Goal: Entertainment & Leisure: Consume media (video, audio)

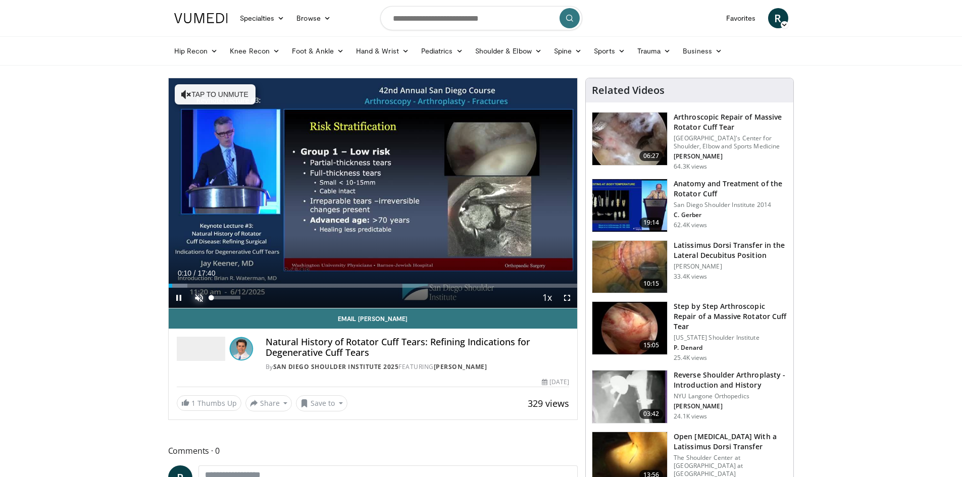
click at [196, 296] on span "Video Player" at bounding box center [199, 298] width 20 height 20
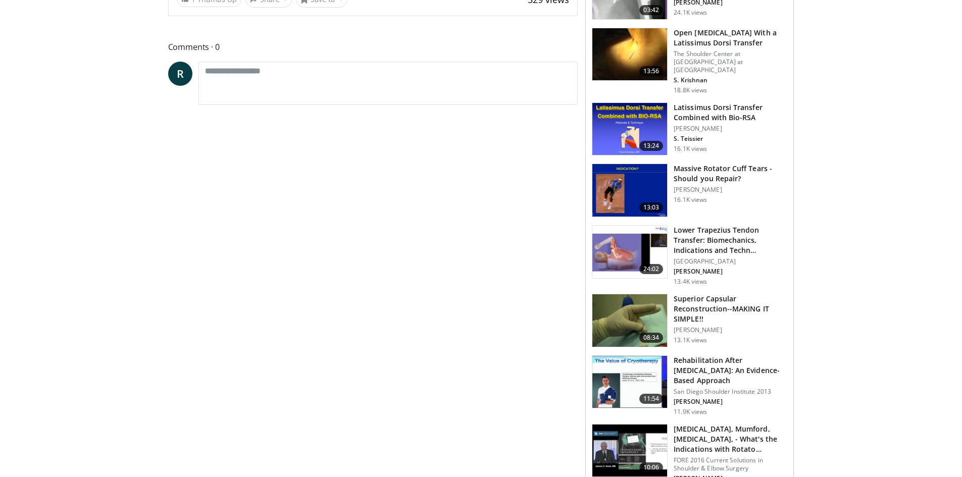
click at [936, 78] on body "Specialties Adult & Family Medicine Allergy, [MEDICAL_DATA], Immunology Anesthe…" at bounding box center [481, 363] width 962 height 1534
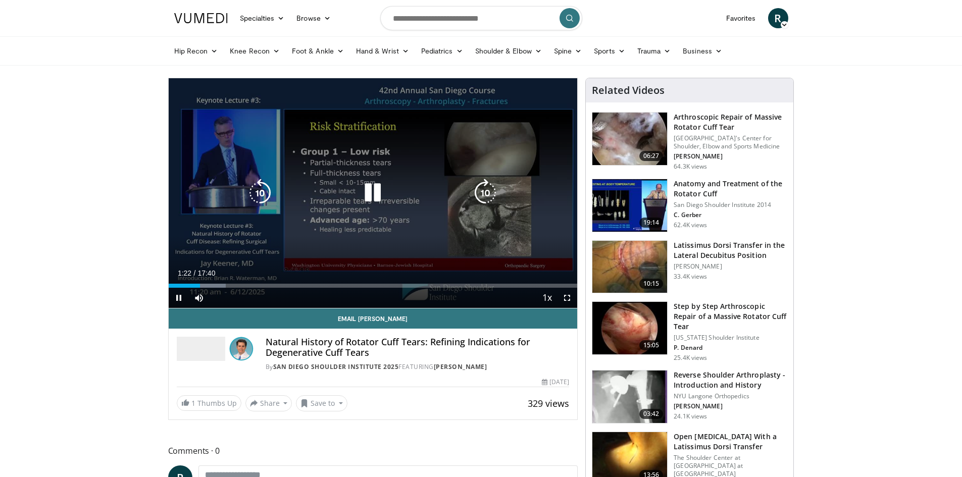
click at [318, 244] on div "10 seconds Tap to unmute" at bounding box center [373, 193] width 409 height 230
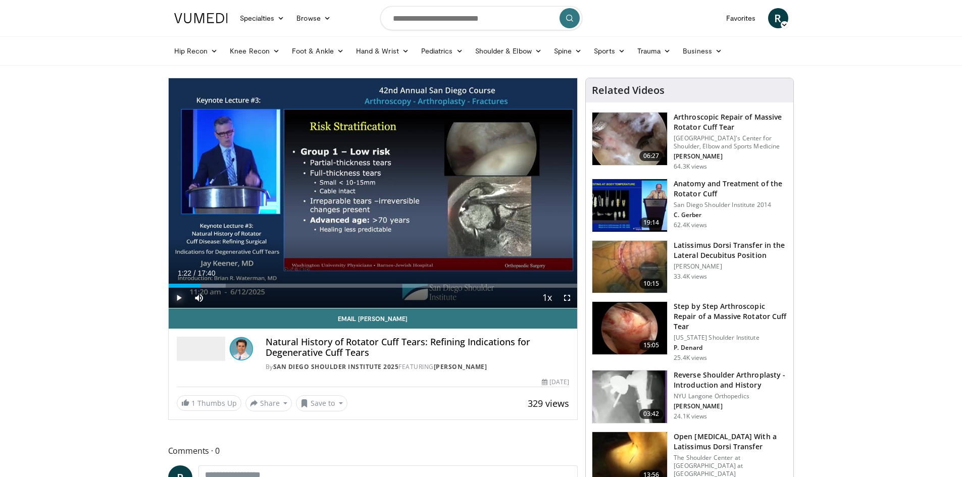
click at [175, 295] on span "Video Player" at bounding box center [179, 298] width 20 height 20
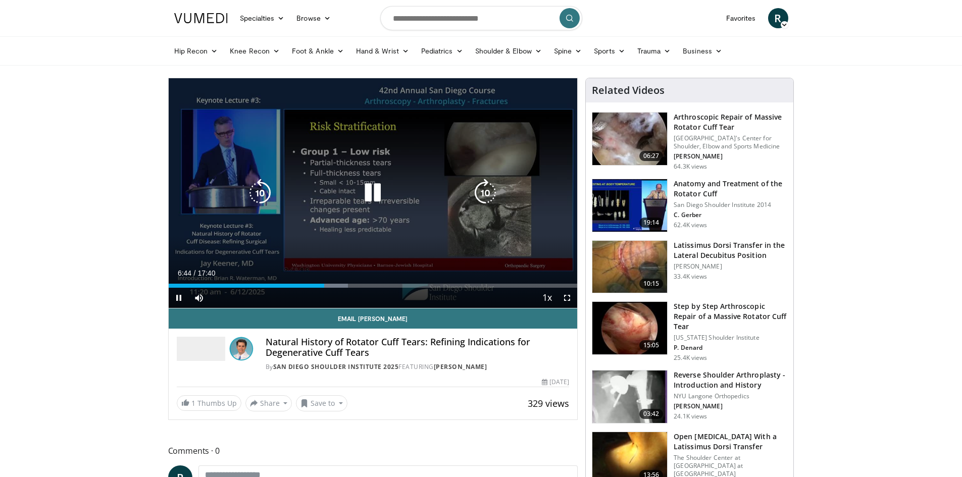
click at [384, 190] on icon "Video Player" at bounding box center [373, 193] width 28 height 28
